Goal: Information Seeking & Learning: Learn about a topic

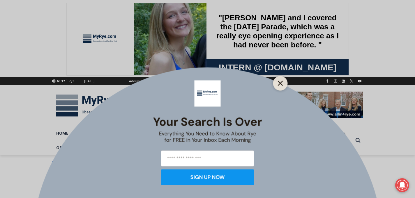
click at [280, 81] on icon "Close" at bounding box center [280, 83] width 5 height 5
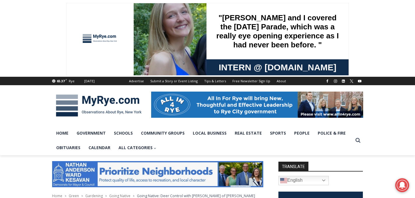
click at [86, 97] on img at bounding box center [98, 106] width 93 height 30
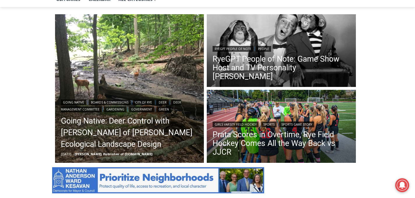
scroll to position [156, 0]
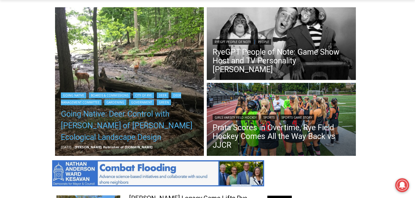
click at [98, 115] on link "Going Native: Deer Control with Missy Fabel of Missy Fabel Ecological Landscape…" at bounding box center [129, 125] width 137 height 35
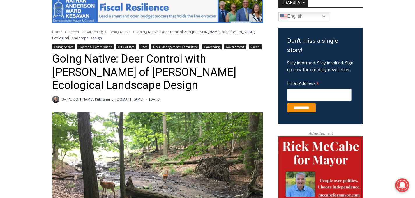
scroll to position [127, 0]
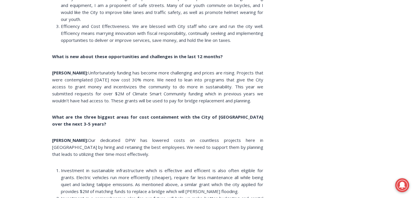
scroll to position [1136, 0]
